Goal: Information Seeking & Learning: Learn about a topic

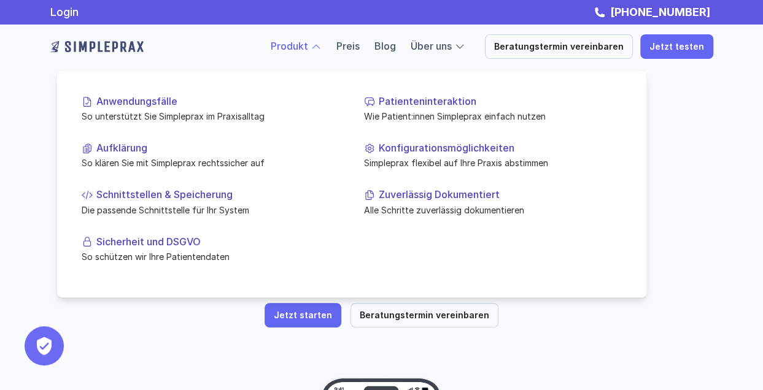
click at [322, 45] on div at bounding box center [316, 46] width 11 height 11
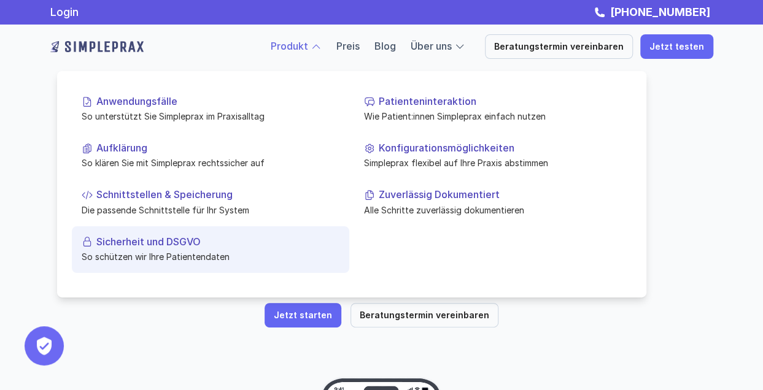
click at [135, 242] on p "Sicherheit und DSGVO" at bounding box center [217, 242] width 243 height 12
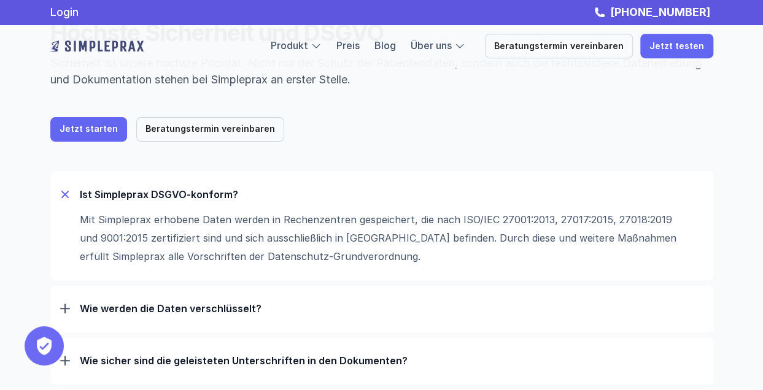
scroll to position [54, 0]
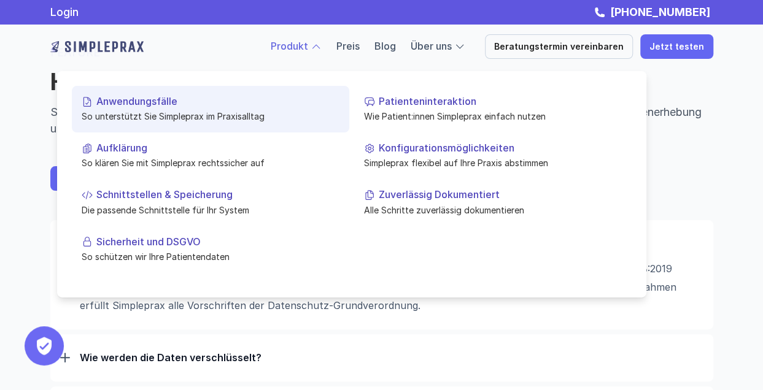
click at [154, 106] on p "Anwendungsfälle" at bounding box center [217, 102] width 243 height 12
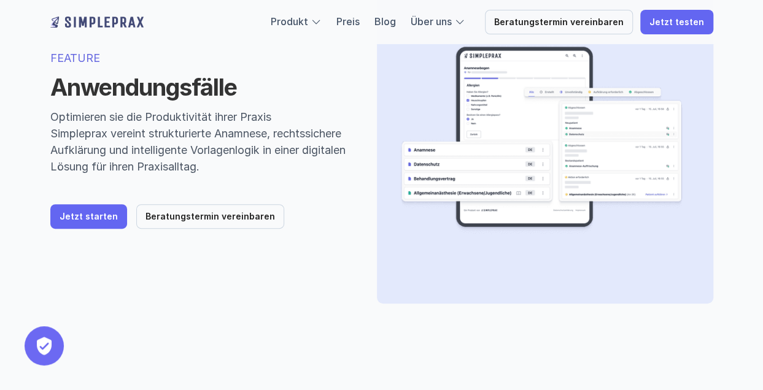
scroll to position [125, 0]
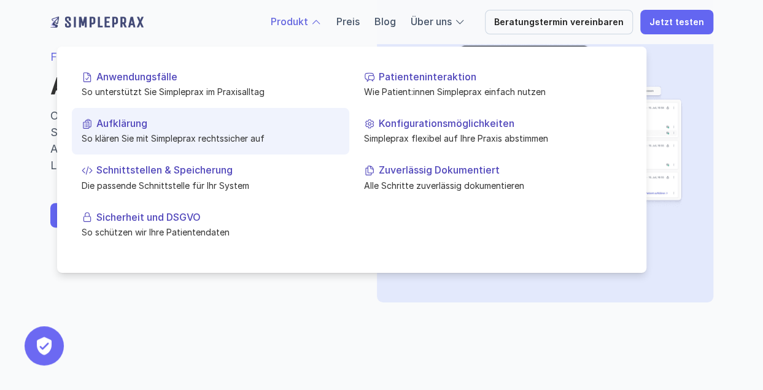
click at [147, 123] on p "Aufklärung" at bounding box center [217, 124] width 243 height 12
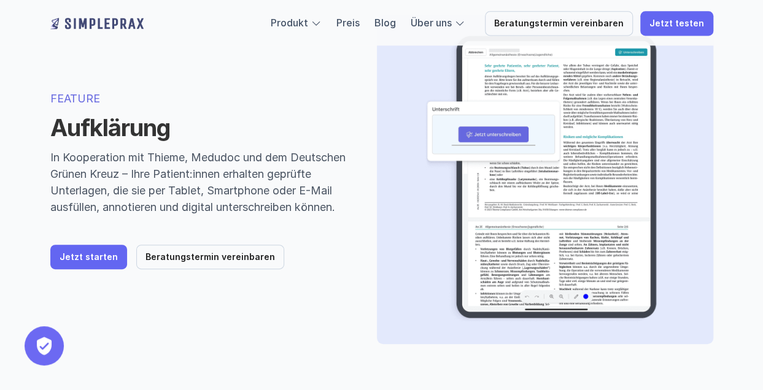
scroll to position [83, 0]
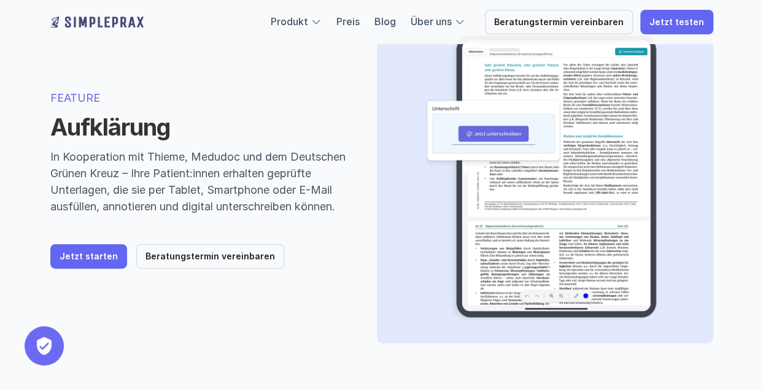
click at [203, 215] on p "In Kooperation mit Thieme, Medudoc und dem Deutschen Grünen Kreuz – Ihre Patien…" at bounding box center [198, 182] width 297 height 66
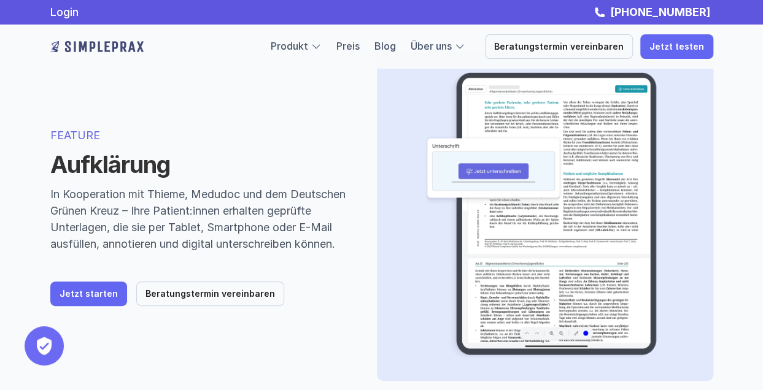
scroll to position [45, 0]
click at [224, 220] on p "In Kooperation mit Thieme, Medudoc und dem Deutschen Grünen Kreuz – Ihre Patien…" at bounding box center [198, 220] width 297 height 66
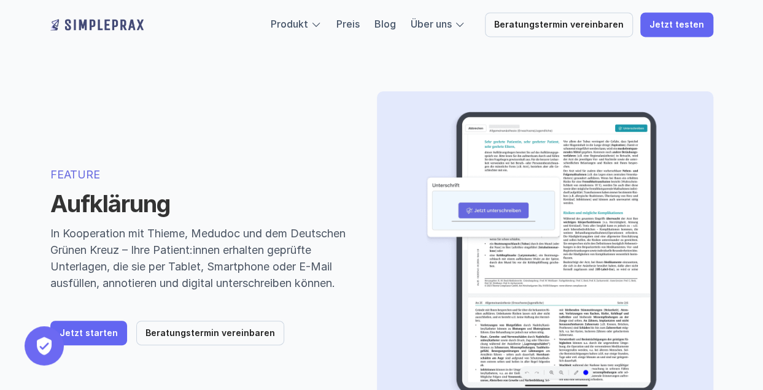
scroll to position [0, 0]
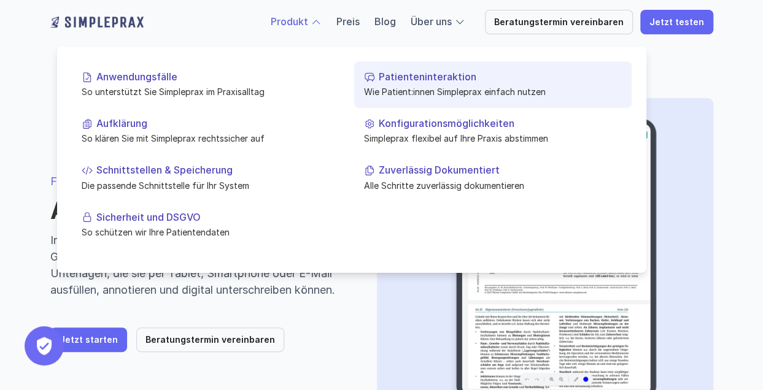
click at [419, 91] on p "Wie Patient:innen Simpleprax einfach nutzen" at bounding box center [493, 91] width 258 height 13
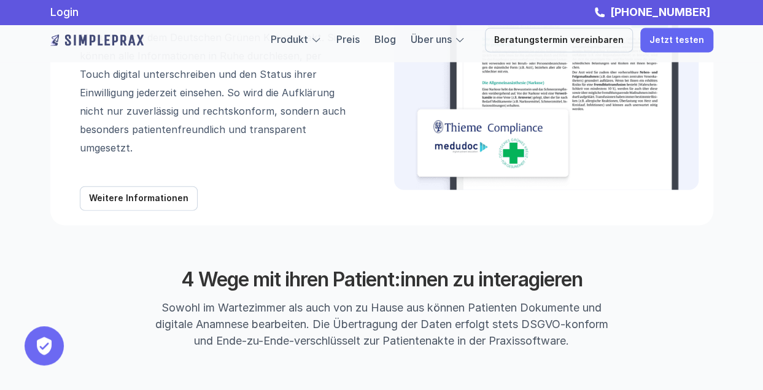
scroll to position [1290, 0]
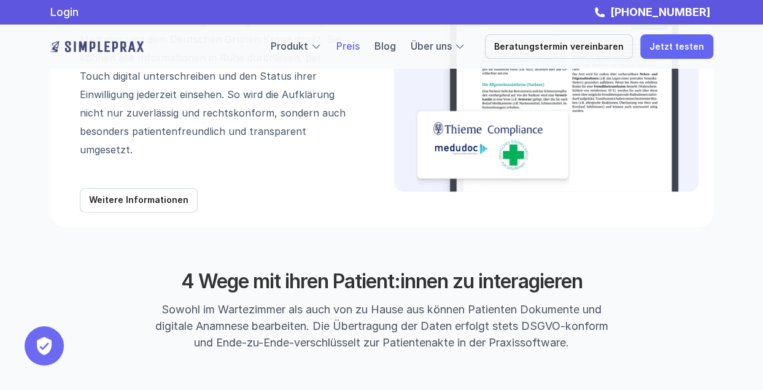
click at [360, 50] on link "Preis" at bounding box center [347, 46] width 23 height 12
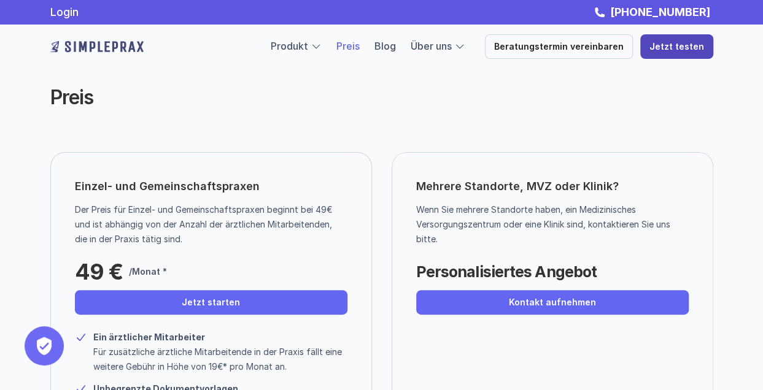
click at [675, 48] on p "Jetzt testen" at bounding box center [676, 47] width 55 height 10
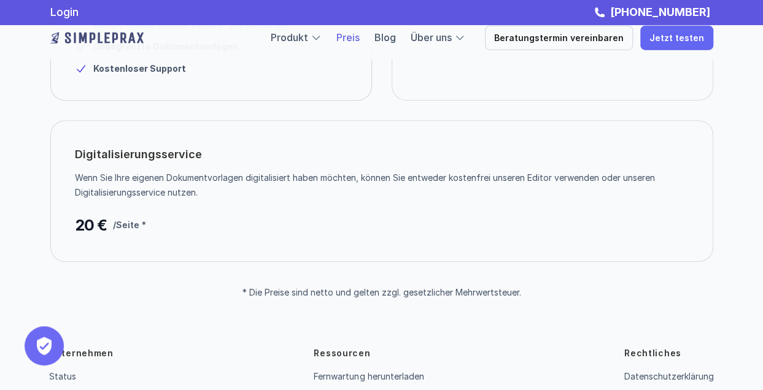
scroll to position [341, 0]
